Goal: Use online tool/utility: Utilize a website feature to perform a specific function

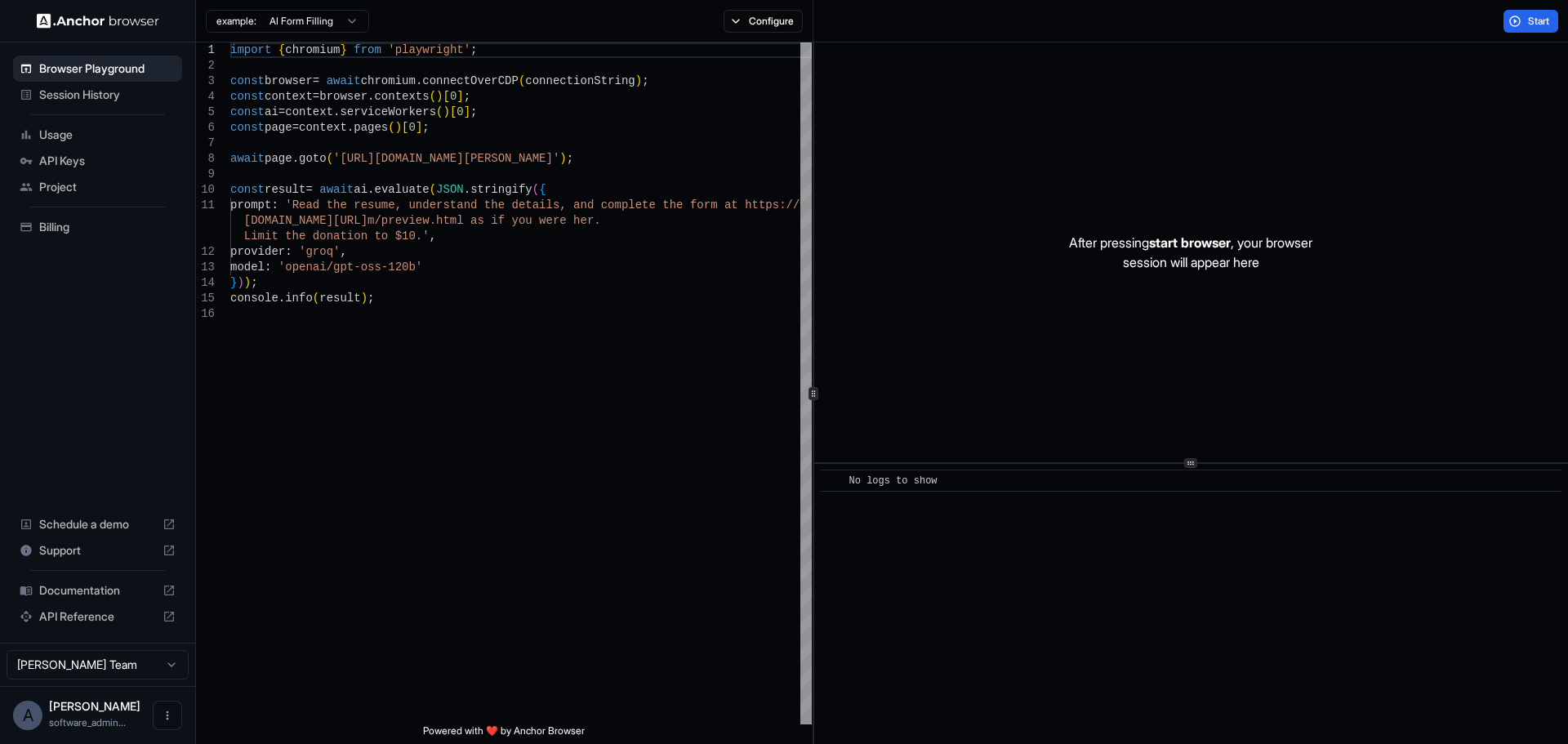
click at [983, 241] on div "After pressing start browser , your browser session will appear here" at bounding box center [1191, 252] width 754 height 420
click at [1203, 245] on span "start browser" at bounding box center [1190, 242] width 82 height 16
click at [1520, 26] on button "Start" at bounding box center [1531, 21] width 55 height 23
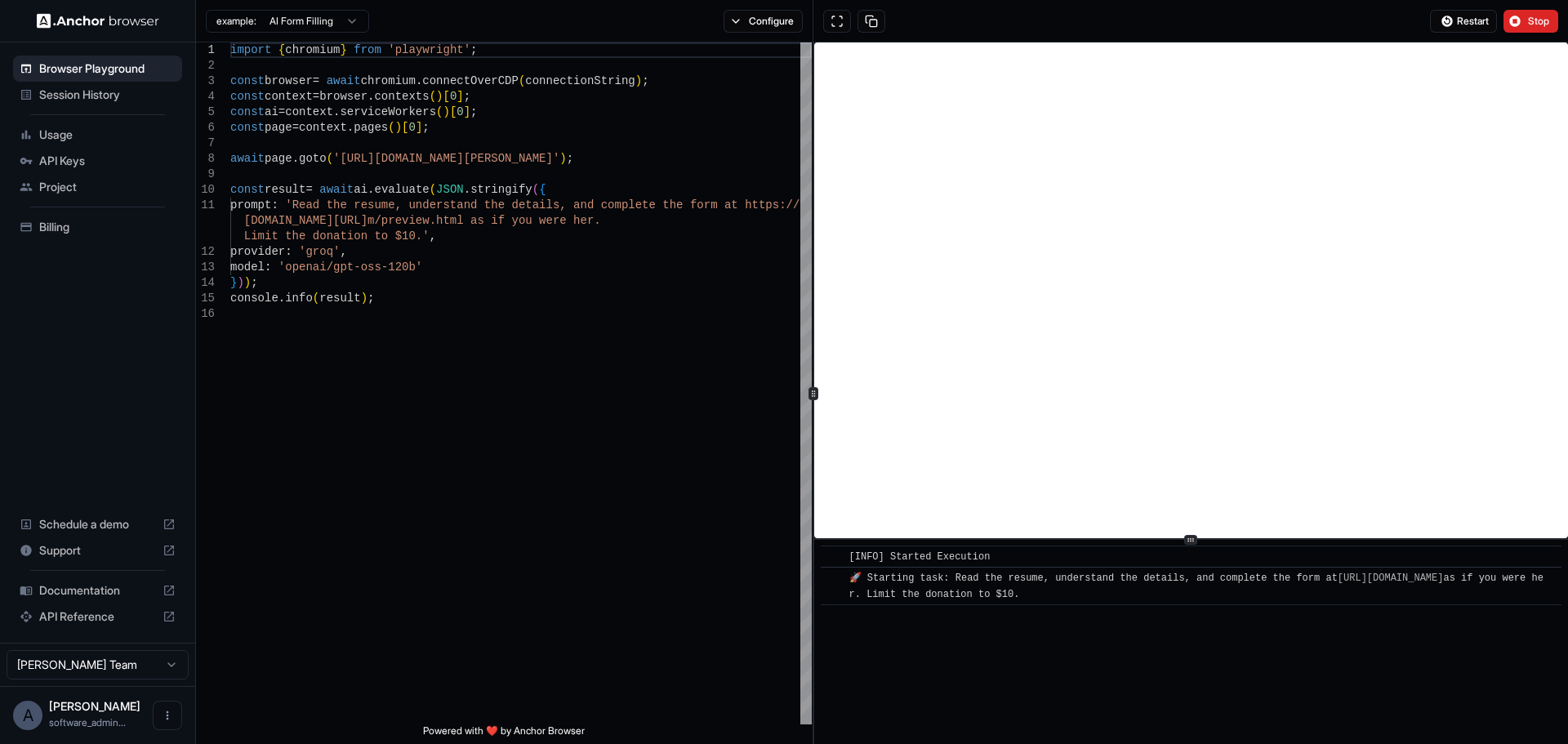
click at [1162, 541] on div "​ [INFO] Started Execution ​ 🚀 Starting task: Read the resume, understand the d…" at bounding box center [1191, 393] width 754 height 702
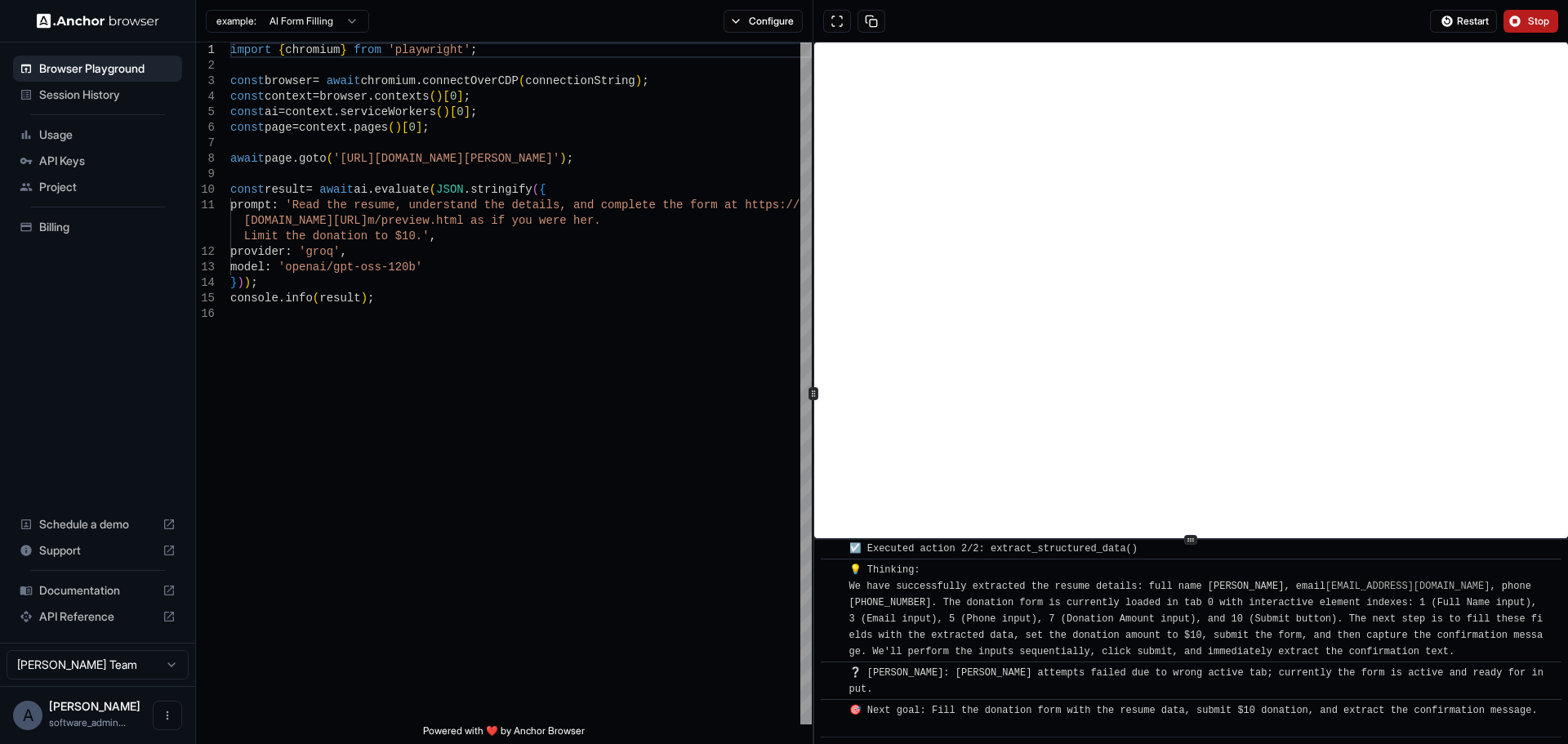
scroll to position [1898, 0]
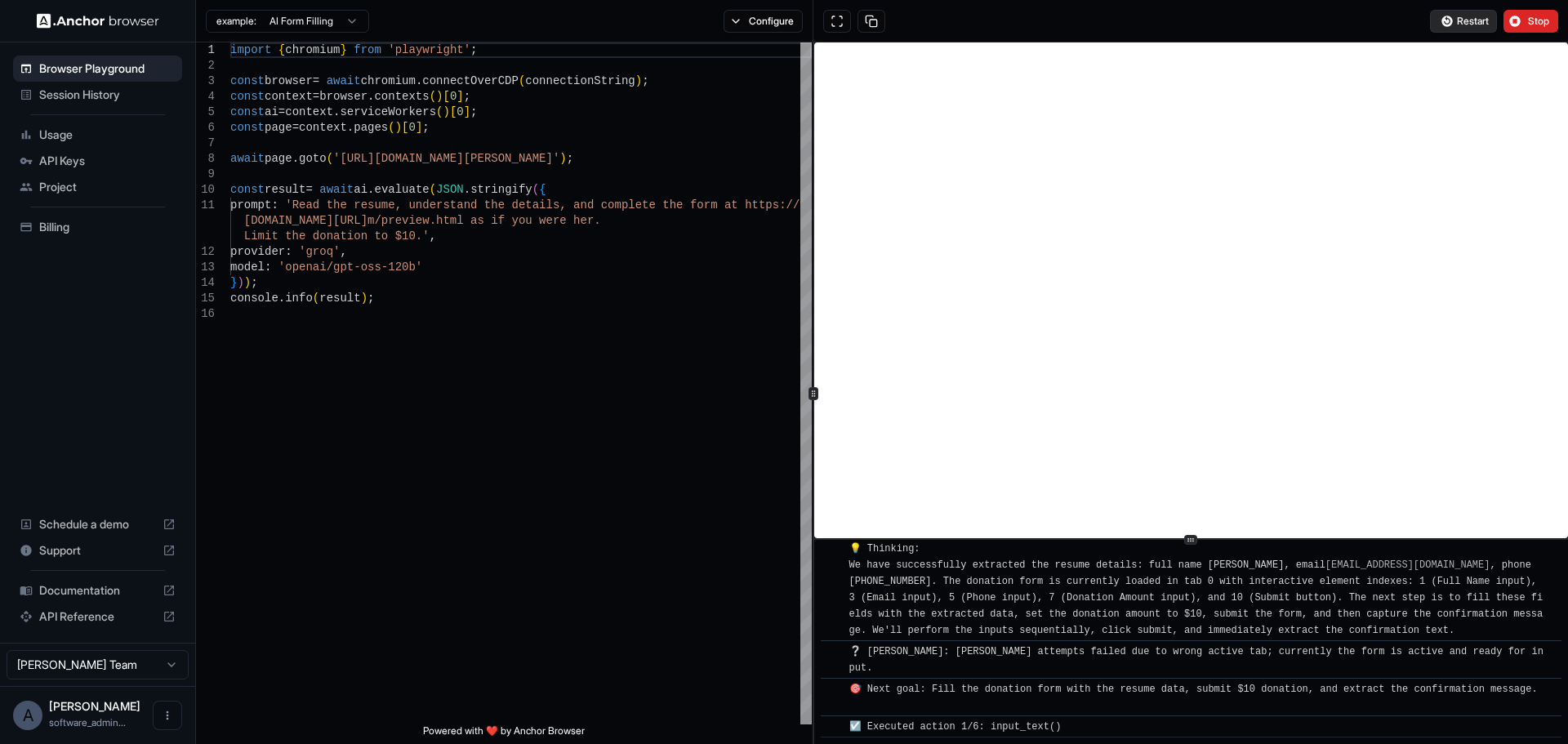
click at [1473, 19] on span "Restart" at bounding box center [1472, 21] width 32 height 13
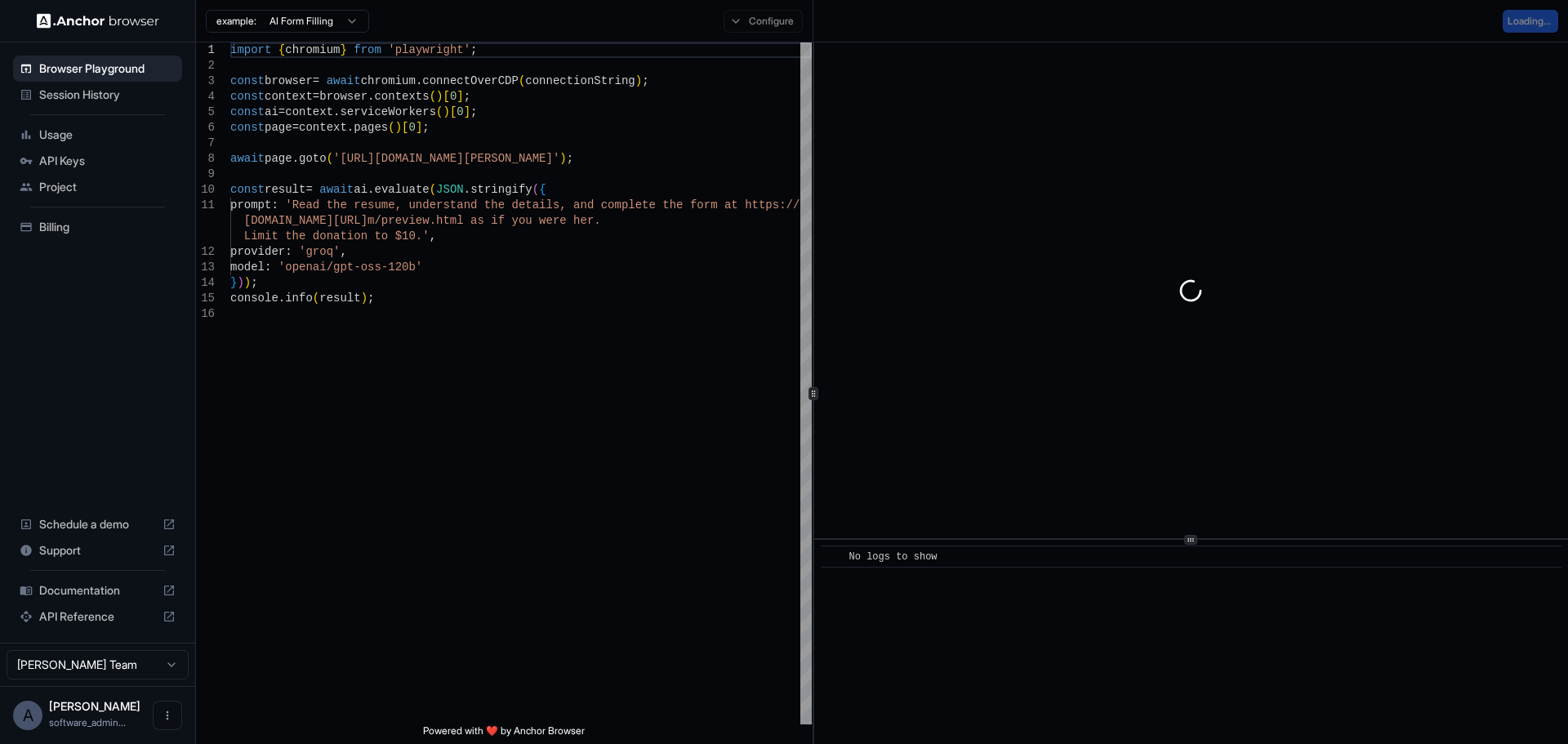
scroll to position [0, 0]
drag, startPoint x: 1040, startPoint y: 178, endPoint x: 1046, endPoint y: 150, distance: 28.6
click at [1041, 180] on div at bounding box center [1191, 290] width 754 height 495
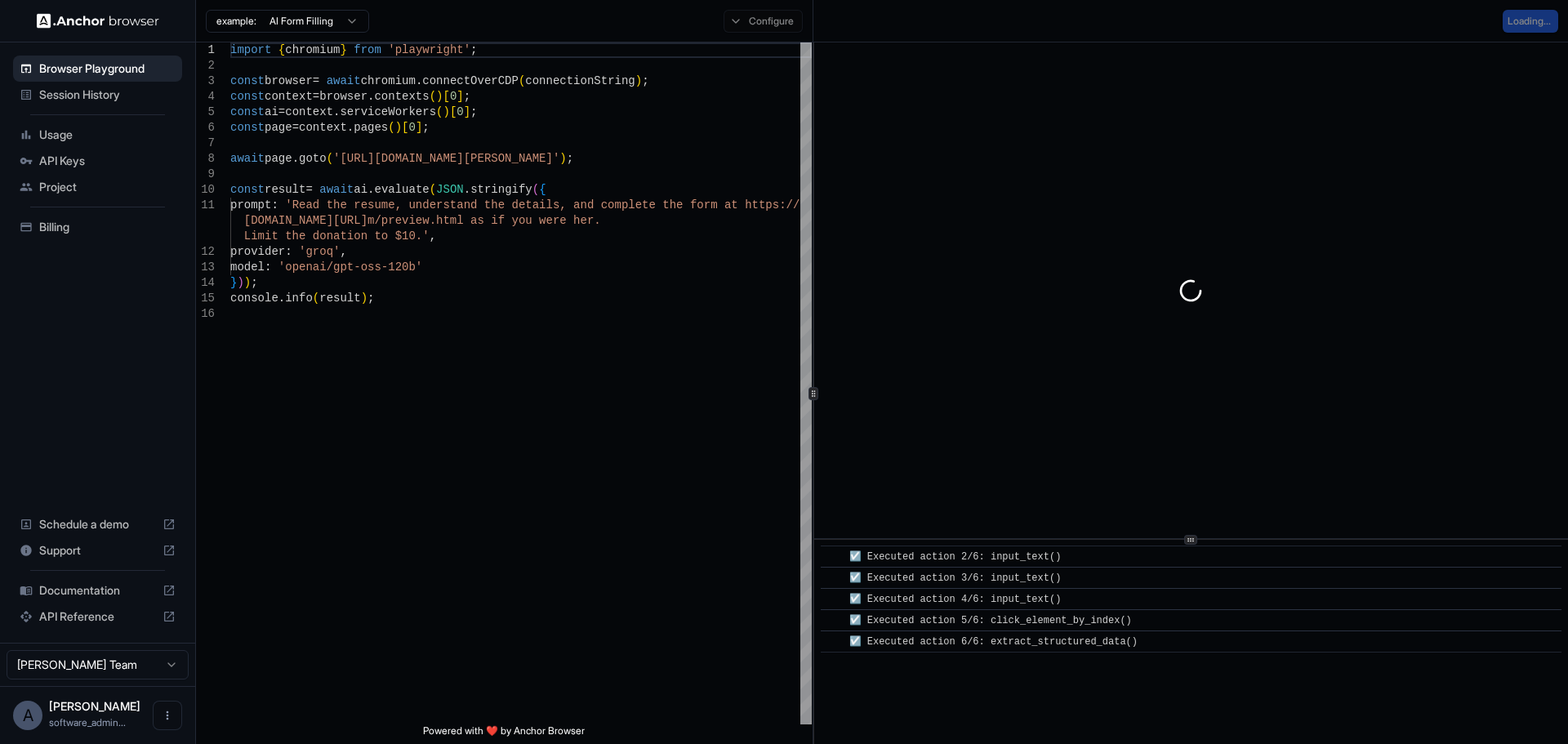
click at [344, 22] on html "Browser Playground Session History Usage API Keys Project Billing Schedule a de…" at bounding box center [784, 372] width 1568 height 744
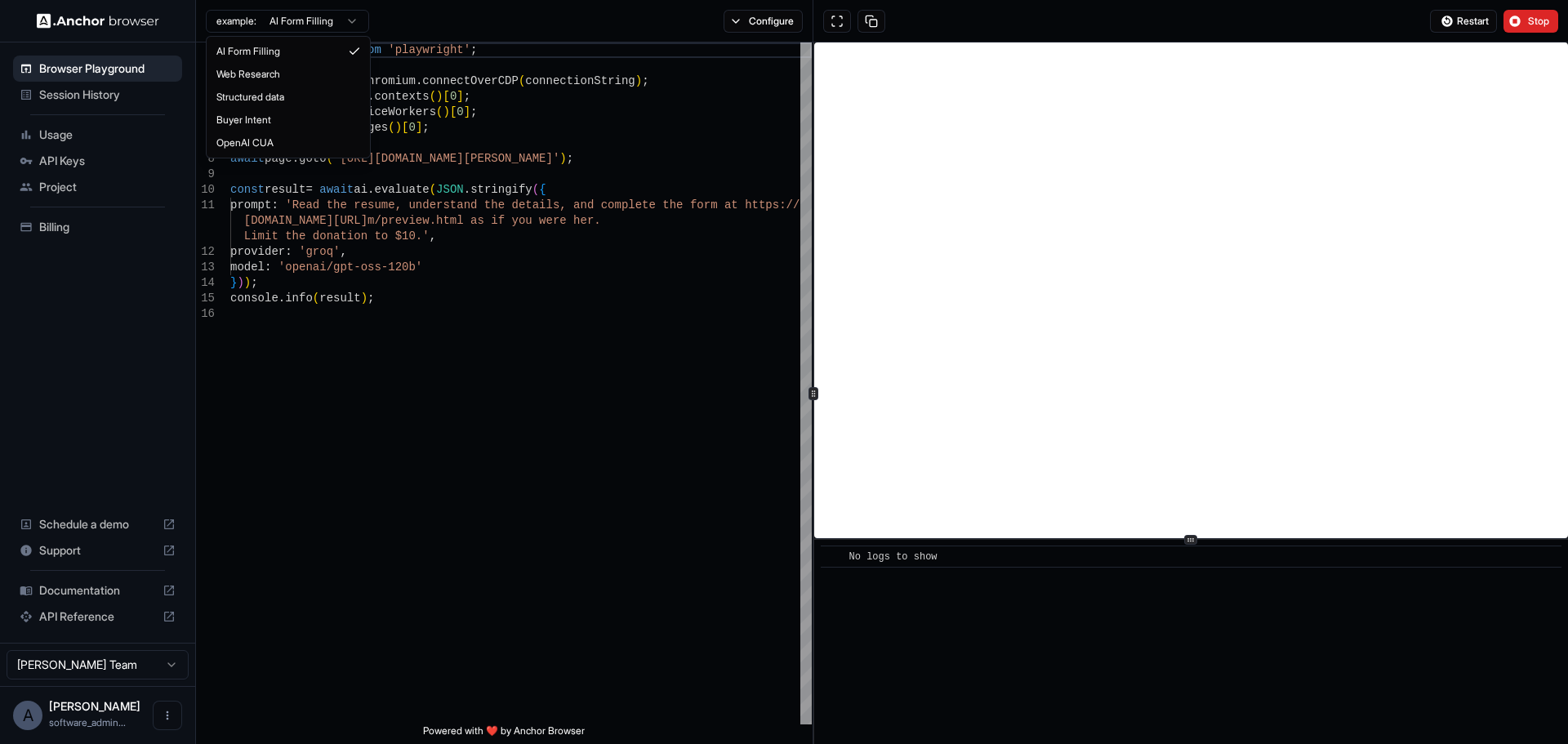
click at [357, 20] on html "Browser Playground Session History Usage API Keys Project Billing Schedule a de…" at bounding box center [784, 372] width 1568 height 744
click at [759, 23] on button "Configure" at bounding box center [763, 21] width 80 height 23
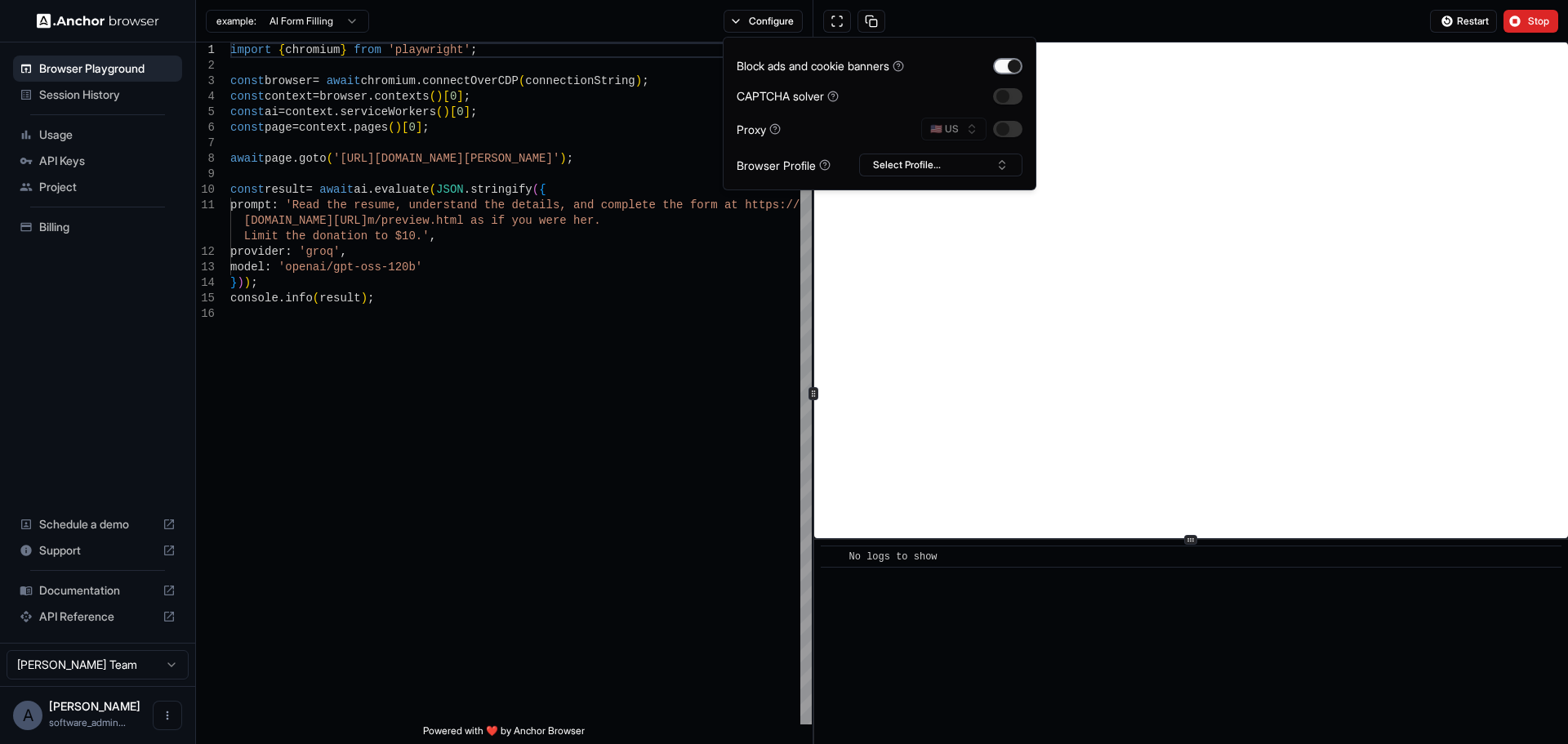
click at [996, 67] on button "button" at bounding box center [1007, 65] width 30 height 16
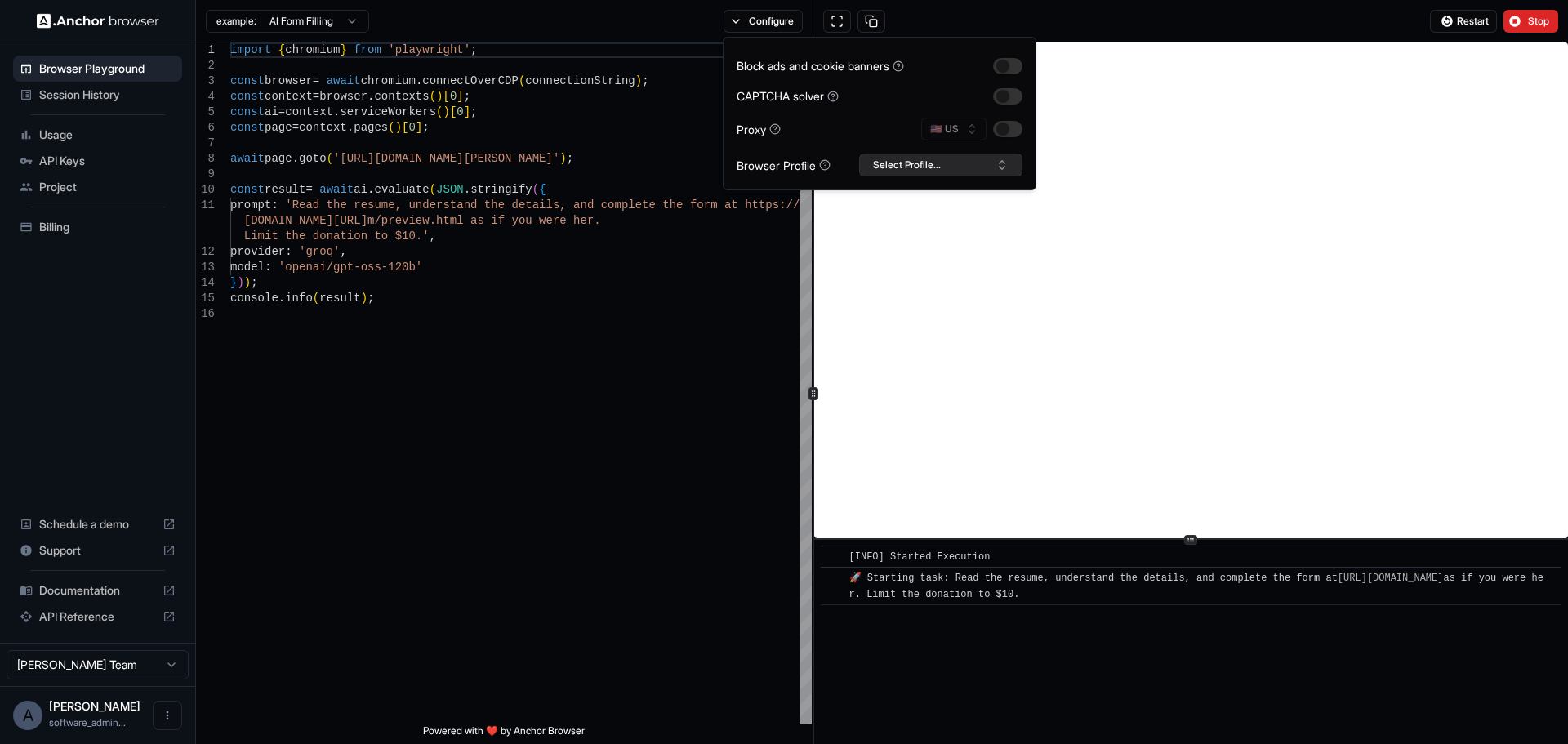
click at [962, 162] on button "Select Profile..." at bounding box center [941, 165] width 163 height 23
type textarea "**********"
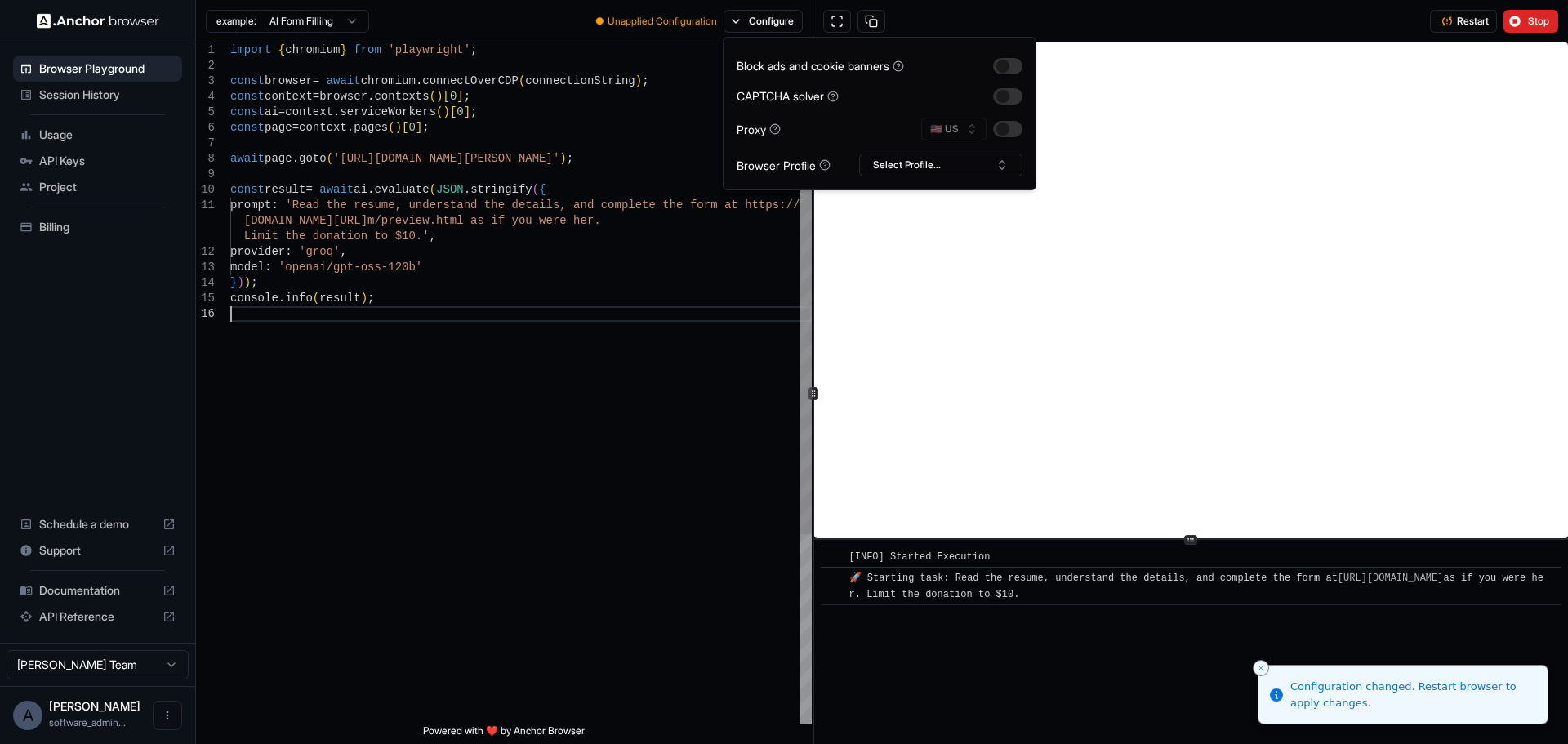
click at [595, 382] on div "import { chromium } from 'playwright' ; const browser = await chromium . connec…" at bounding box center [521, 515] width 582 height 946
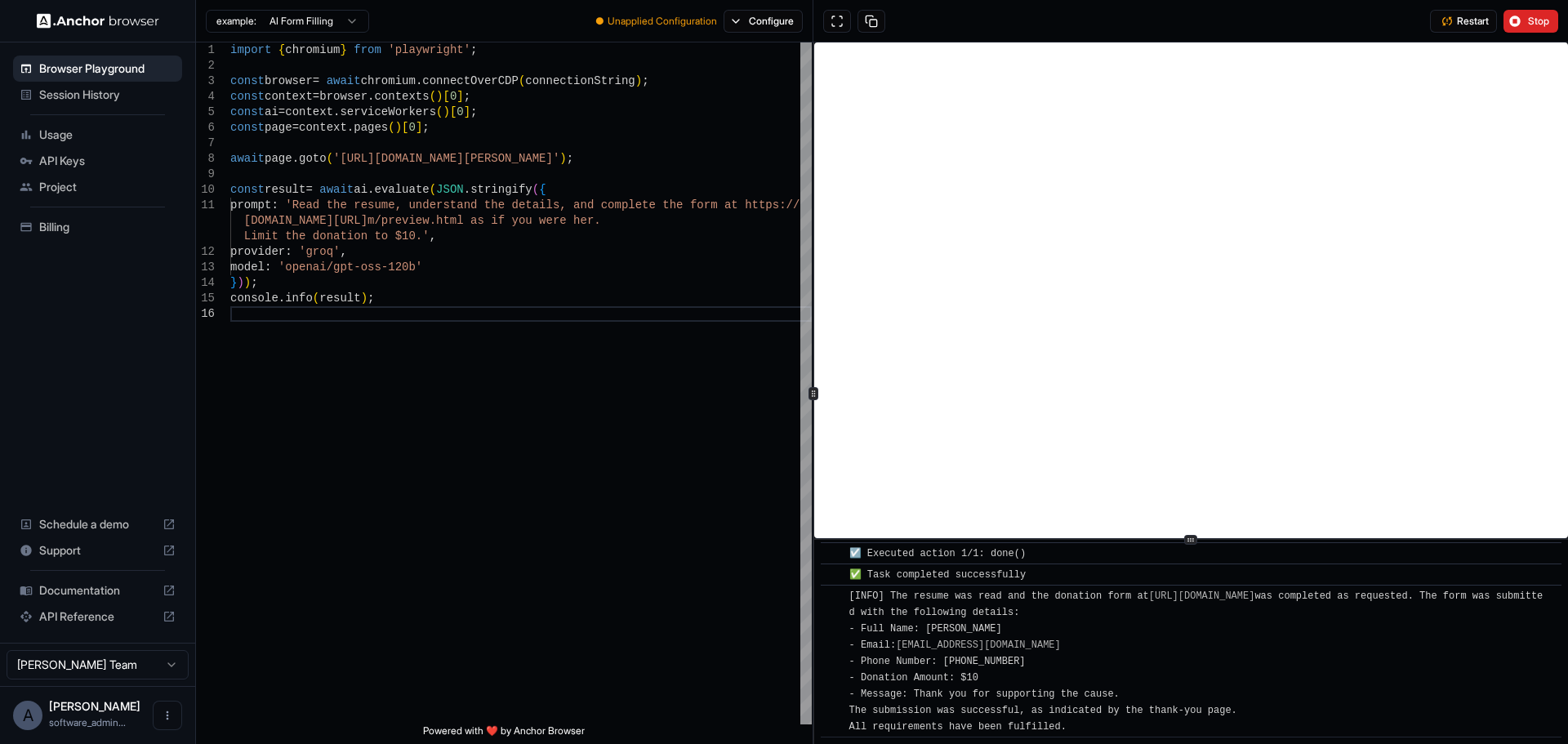
scroll to position [943, 0]
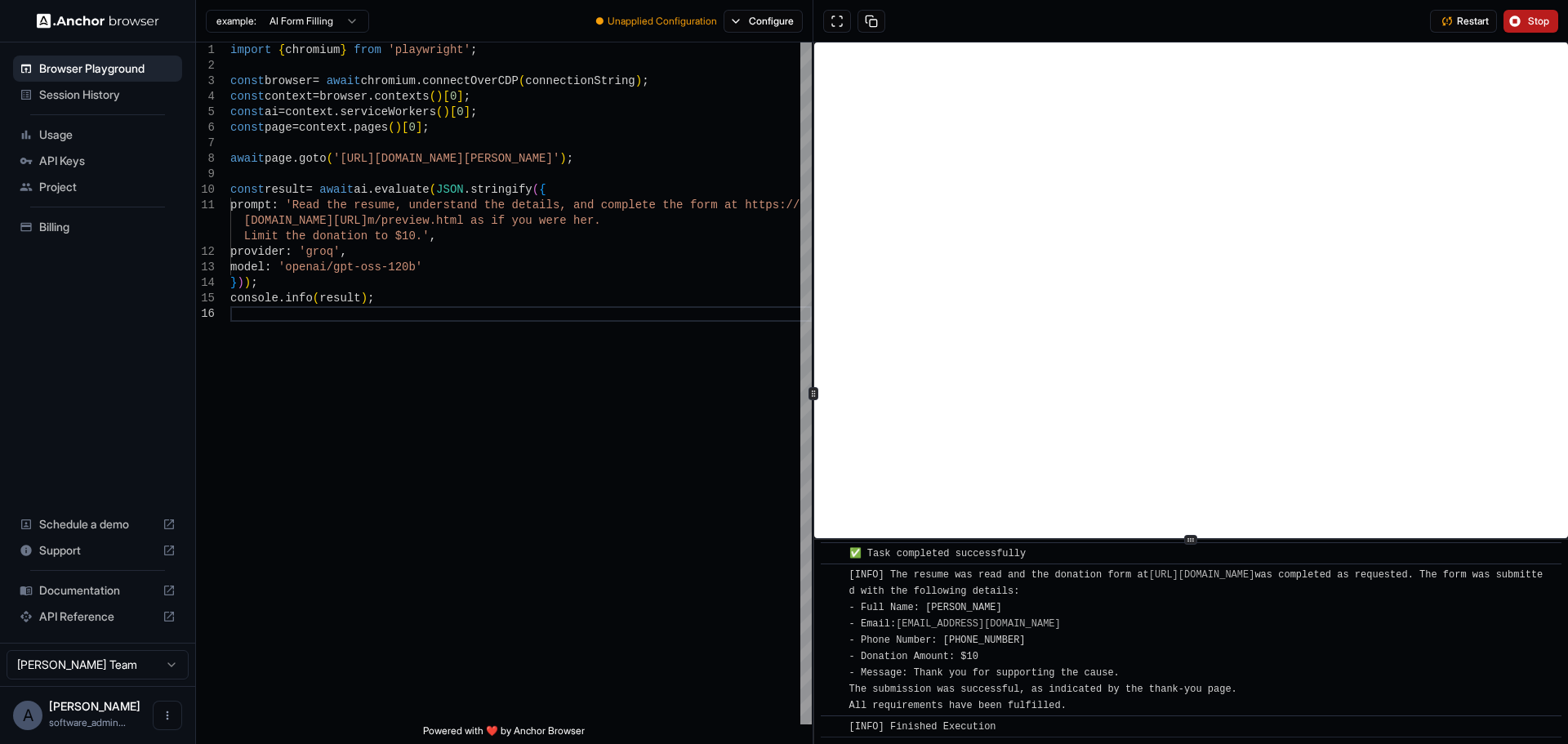
click at [1529, 23] on span "Stop" at bounding box center [1539, 21] width 23 height 13
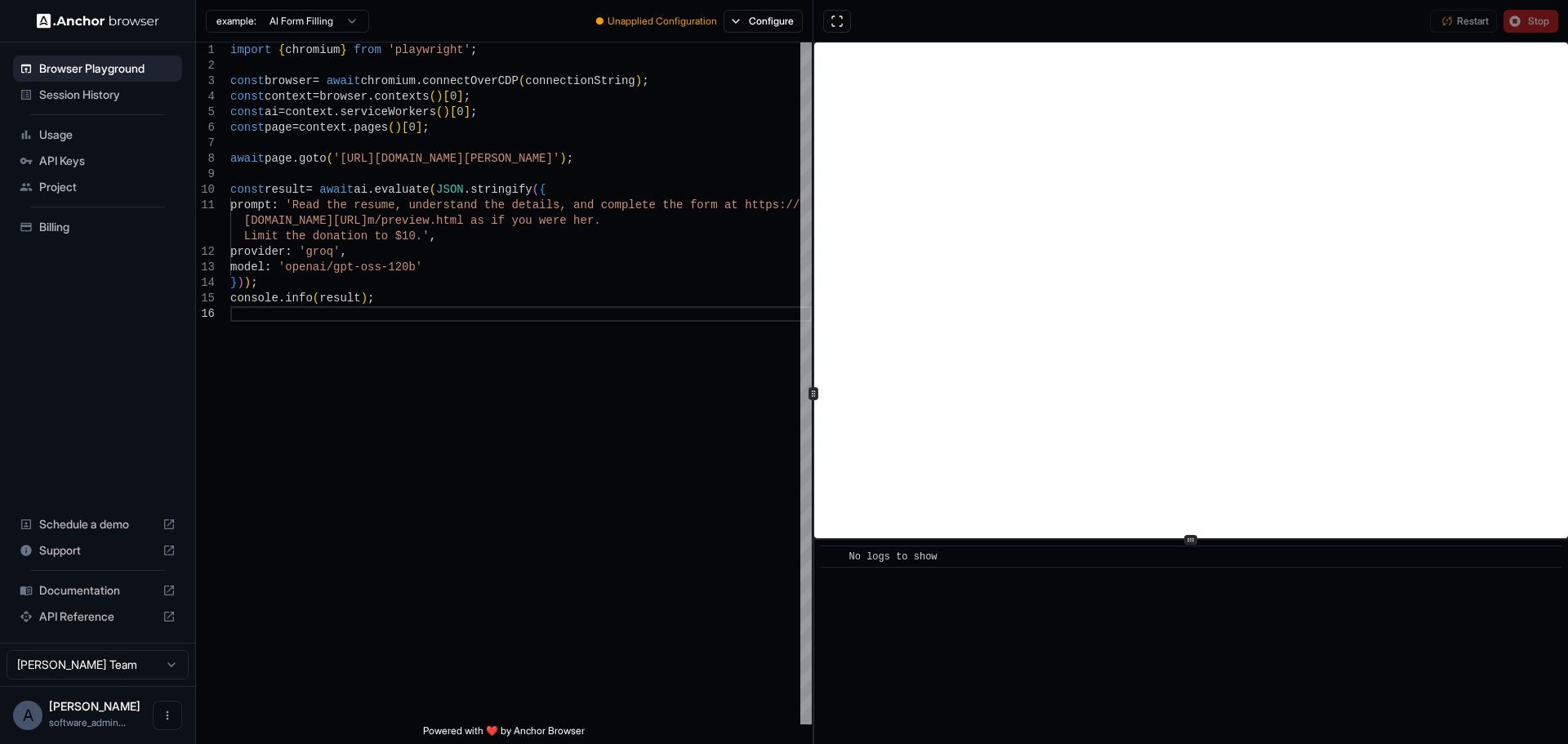
scroll to position [0, 0]
